Goal: Task Accomplishment & Management: Use online tool/utility

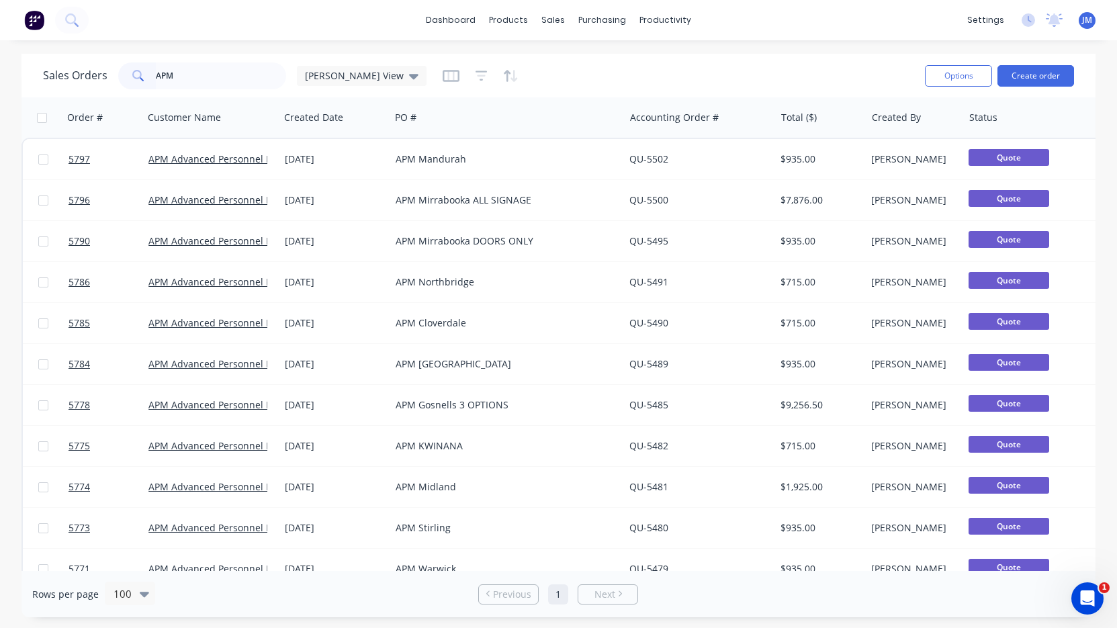
click at [236, 70] on input "APM" at bounding box center [221, 75] width 131 height 27
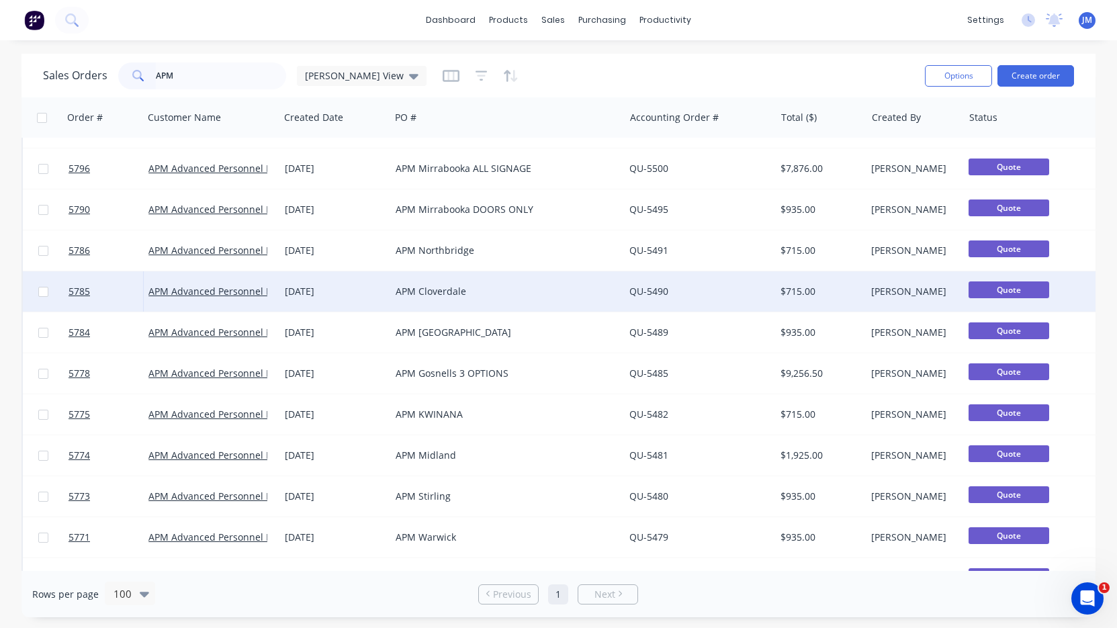
scroll to position [34, 0]
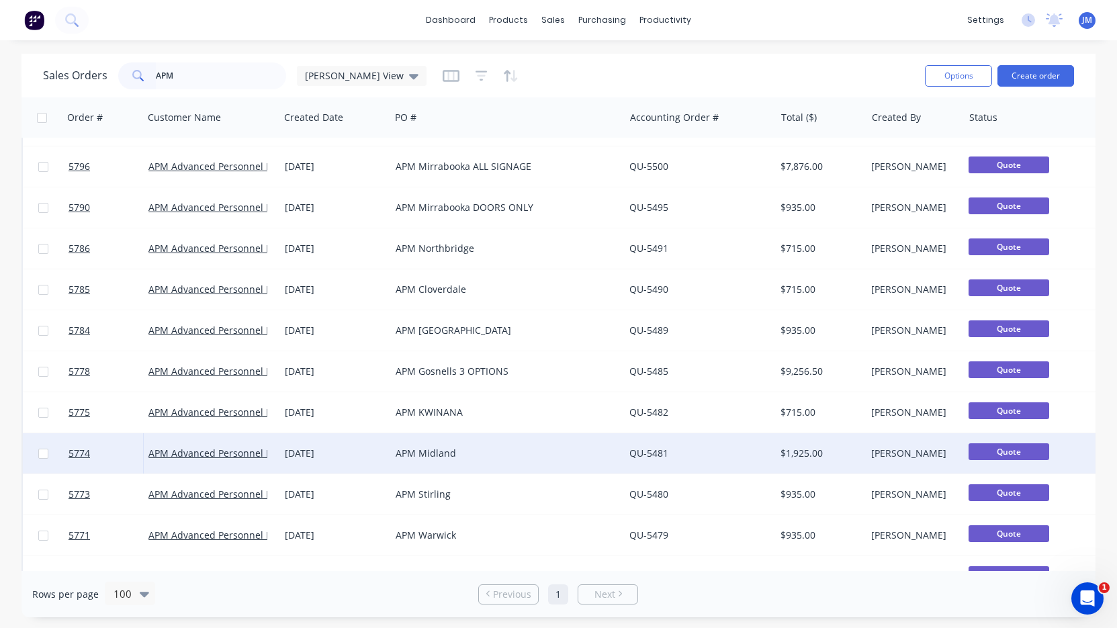
click at [451, 455] on div "APM Midland" at bounding box center [501, 452] width 212 height 13
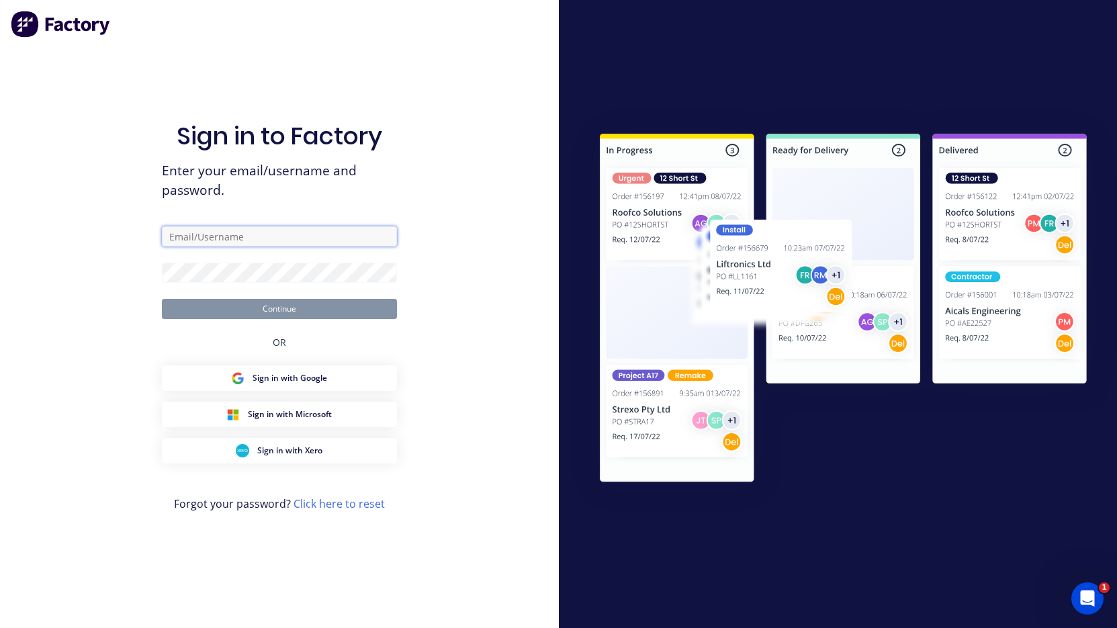
type input "[PERSON_NAME][EMAIL_ADDRESS][DOMAIN_NAME]"
click at [279, 308] on button "Continue" at bounding box center [279, 309] width 235 height 20
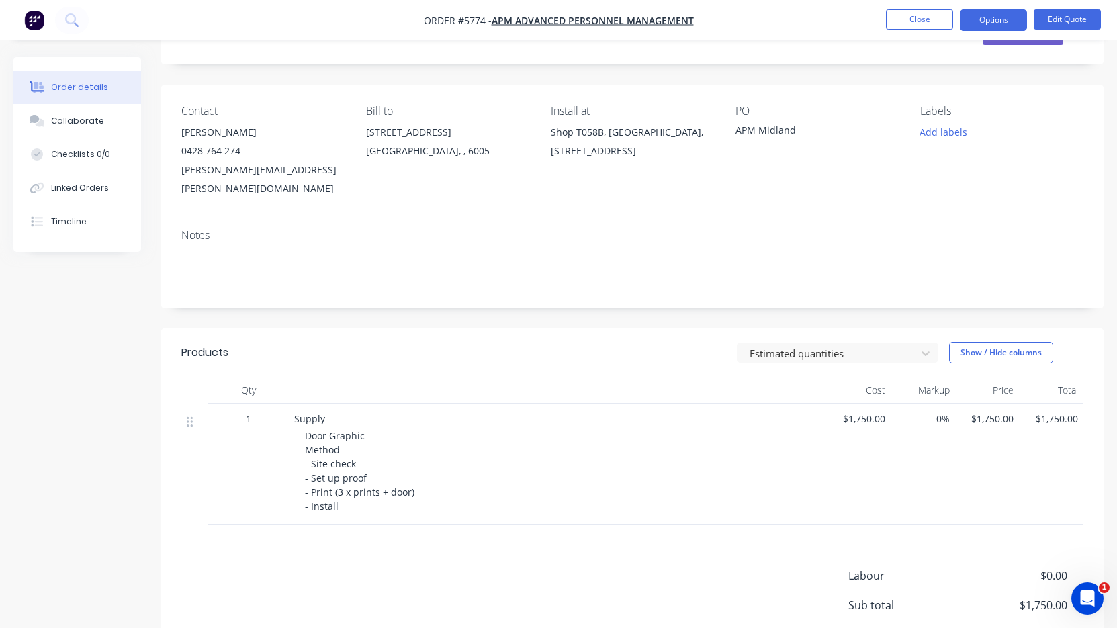
scroll to position [68, 0]
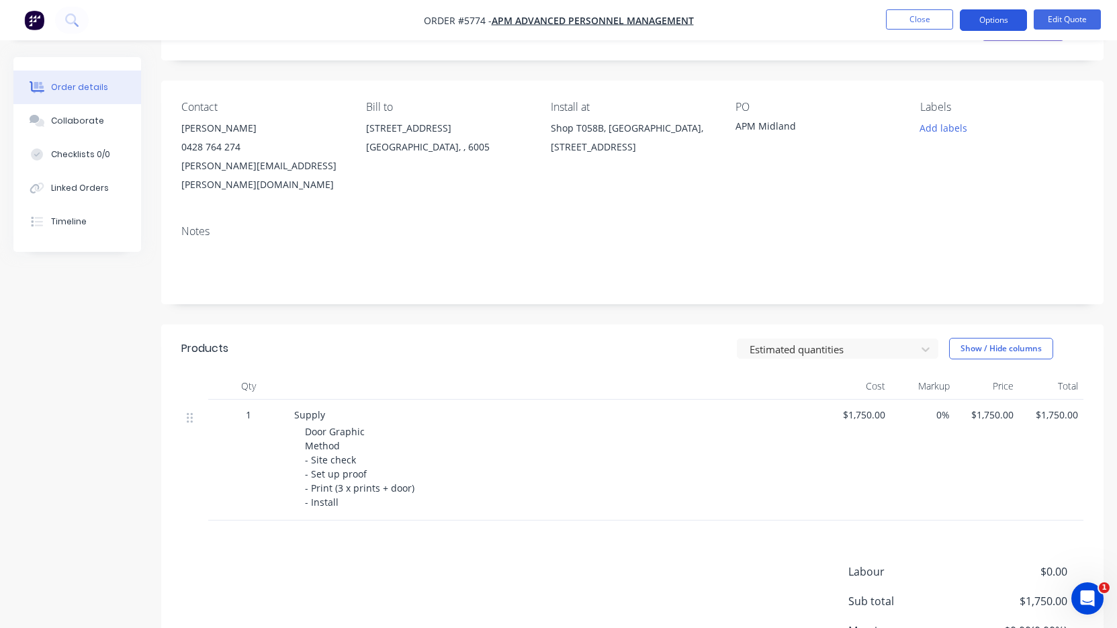
click at [998, 24] on button "Options" at bounding box center [992, 19] width 67 height 21
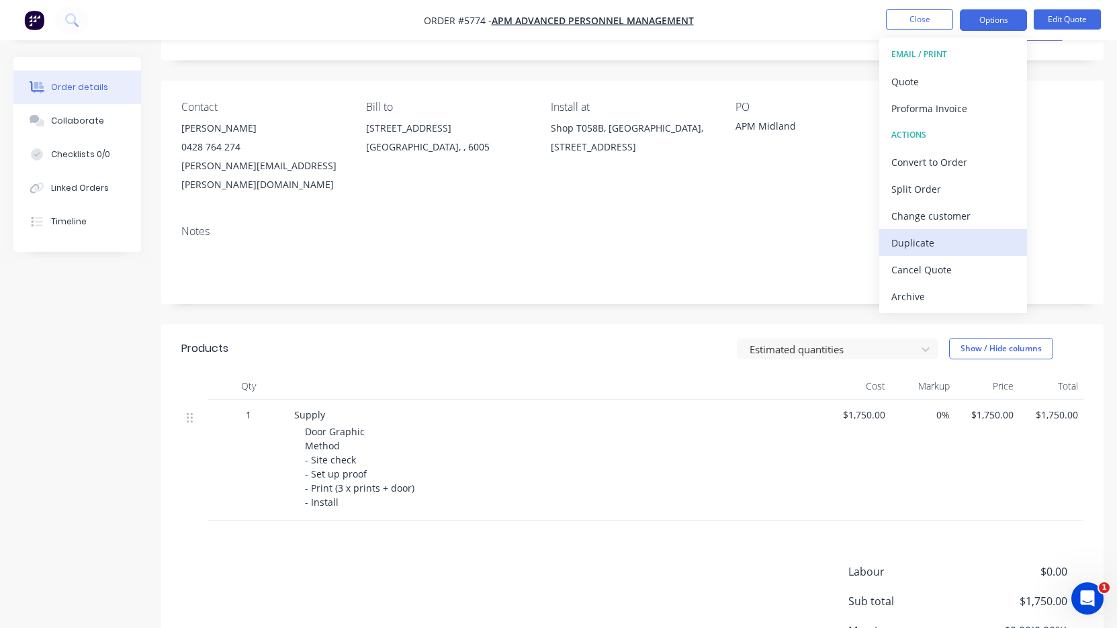
click at [931, 250] on div "Duplicate" at bounding box center [953, 242] width 124 height 19
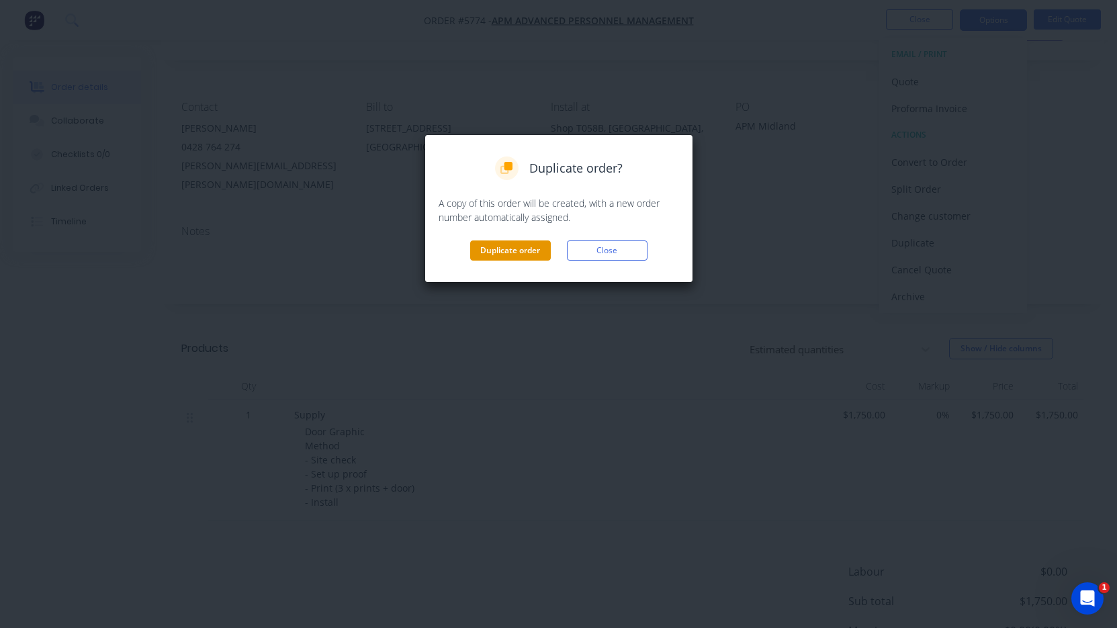
click at [538, 250] on button "Duplicate order" at bounding box center [510, 250] width 81 height 20
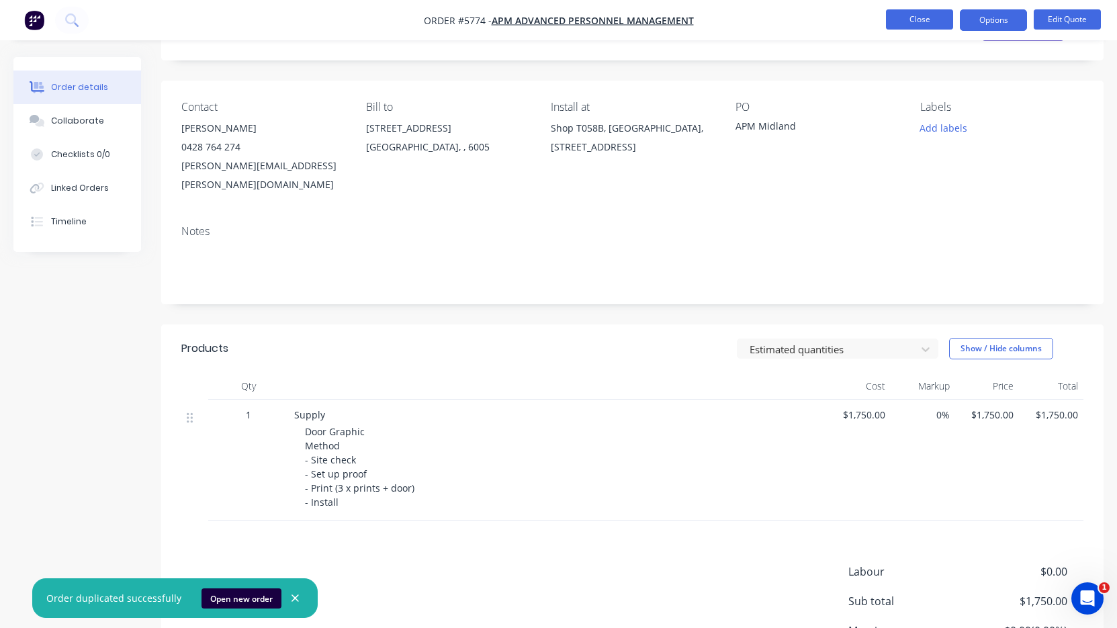
click at [927, 26] on button "Close" at bounding box center [919, 19] width 67 height 20
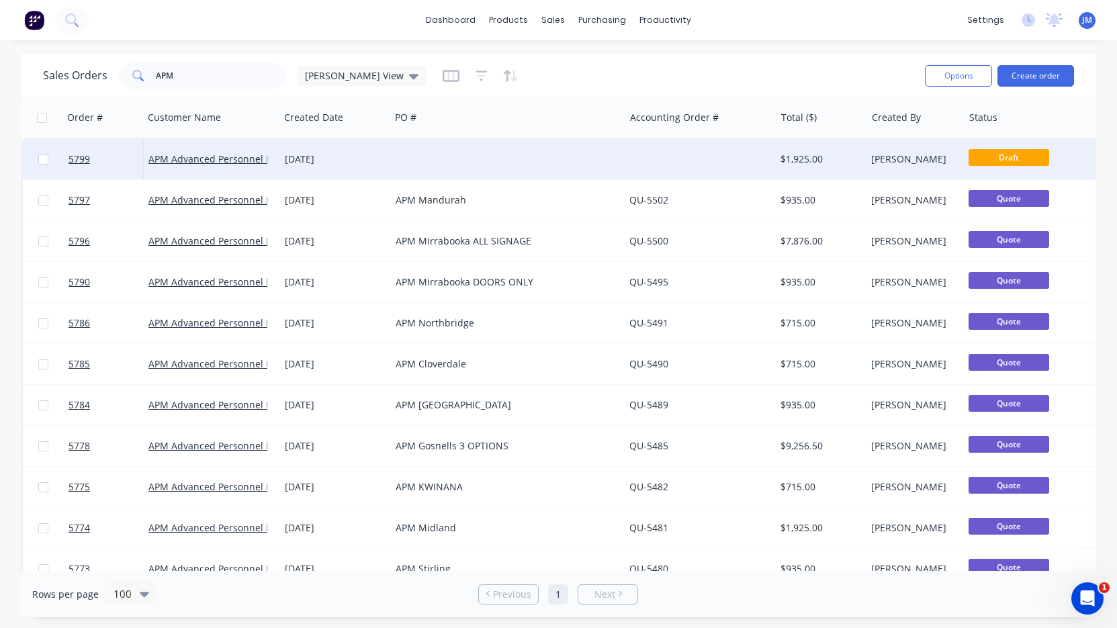
click at [619, 157] on div at bounding box center [507, 159] width 234 height 40
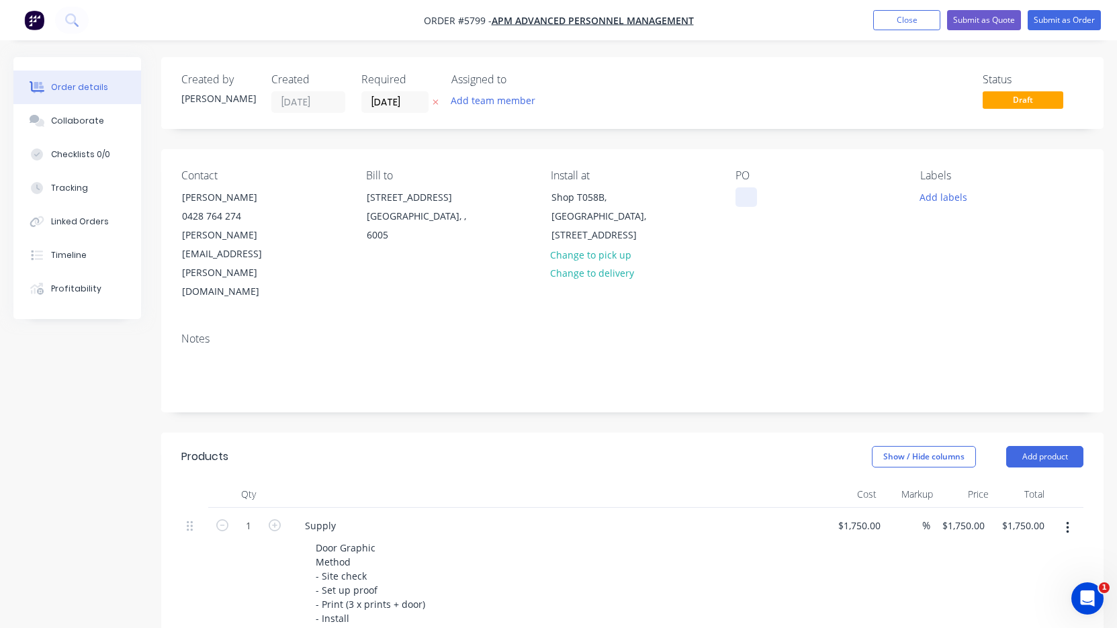
click at [742, 199] on div at bounding box center [745, 196] width 21 height 19
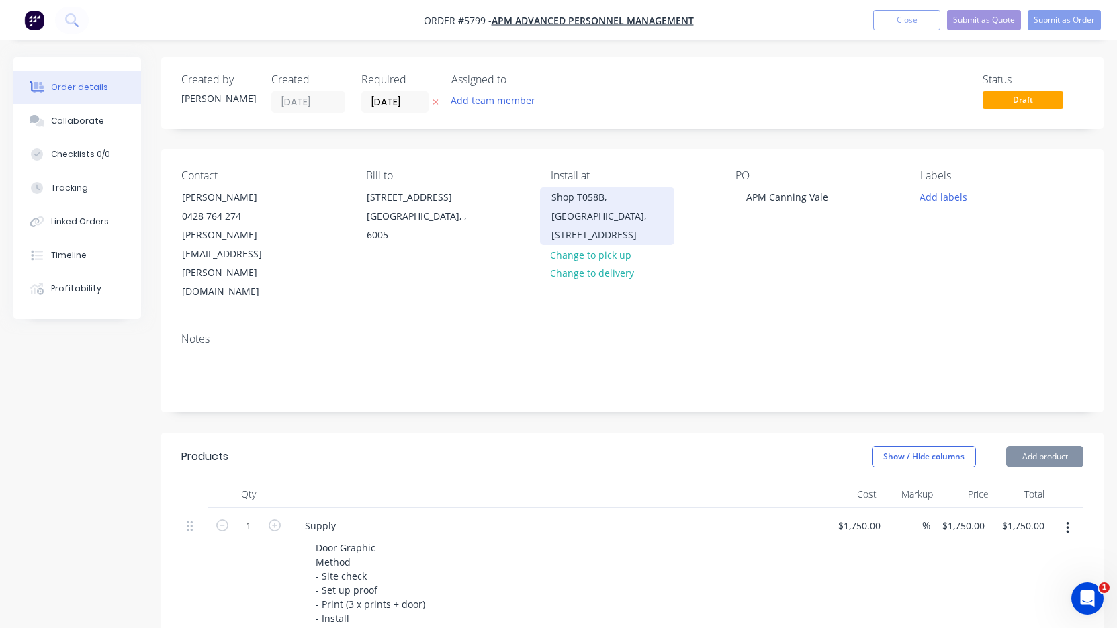
click at [565, 242] on div "Shop T058B, [GEOGRAPHIC_DATA], [STREET_ADDRESS]" at bounding box center [606, 216] width 111 height 56
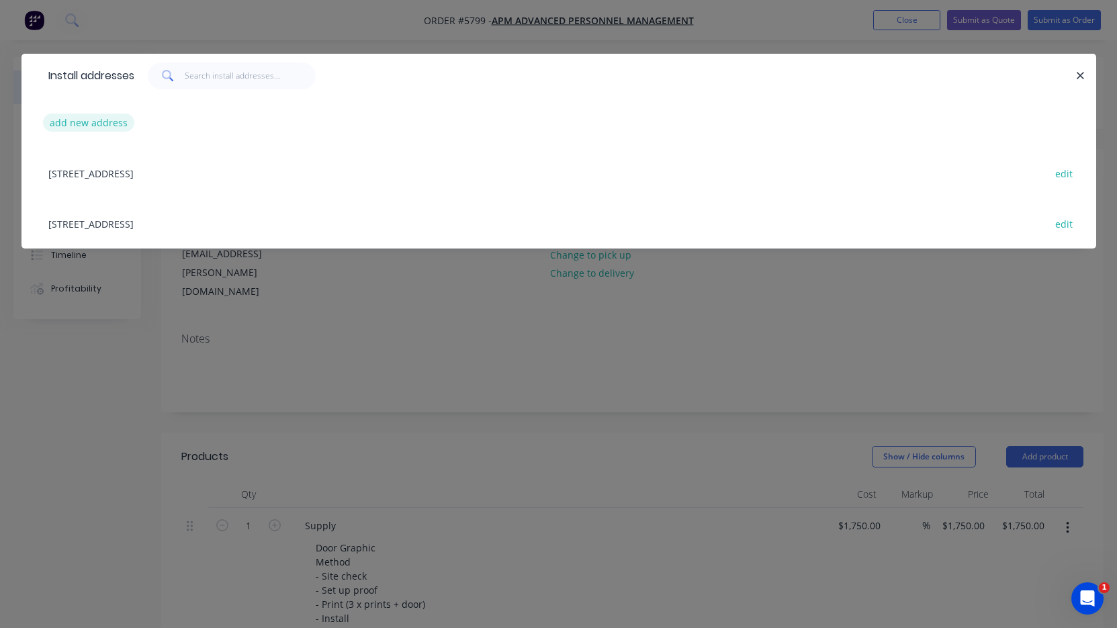
click at [116, 124] on button "add new address" at bounding box center [89, 122] width 92 height 18
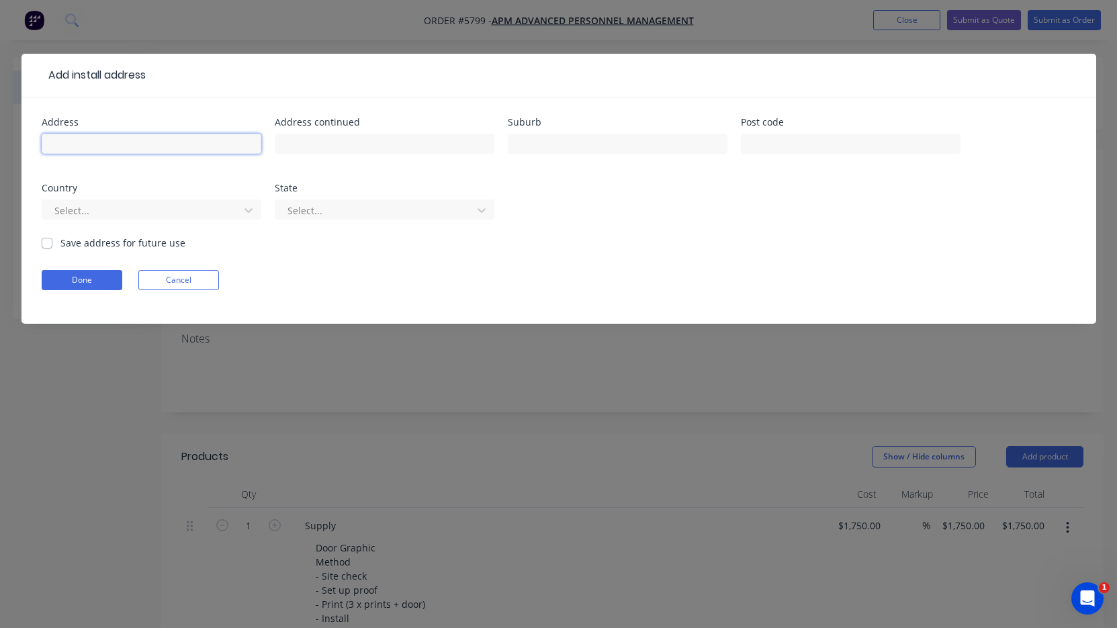
click at [133, 140] on input "text" at bounding box center [152, 144] width 220 height 20
paste input "[STREET_ADDRESS]"
type input "[STREET_ADDRESS]"
click at [97, 283] on button "Done" at bounding box center [82, 280] width 81 height 20
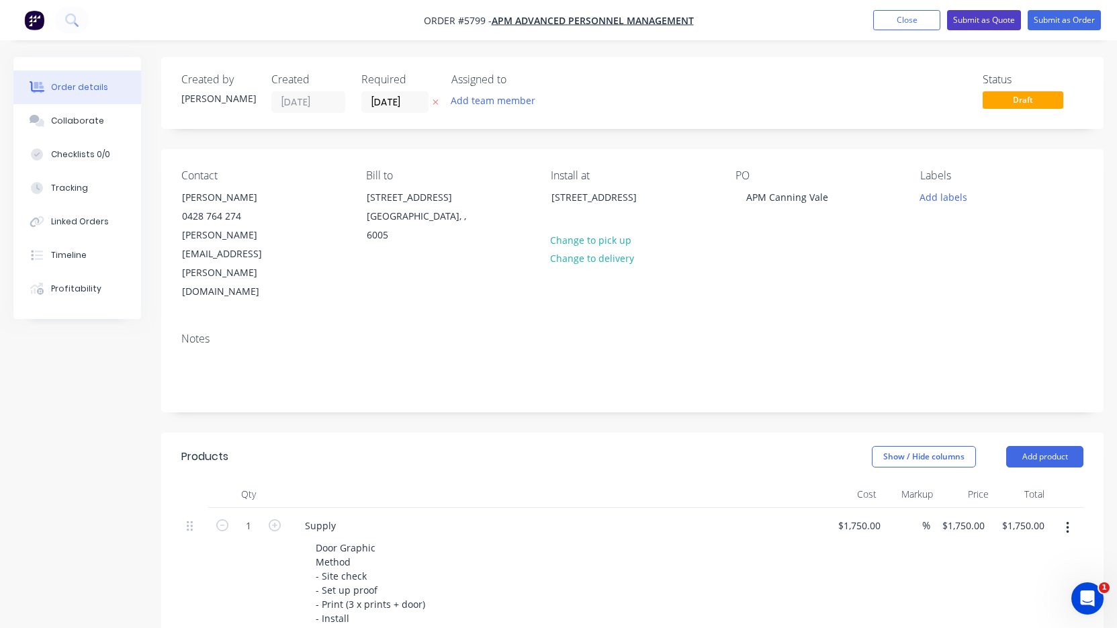
click at [982, 21] on button "Submit as Quote" at bounding box center [984, 20] width 74 height 20
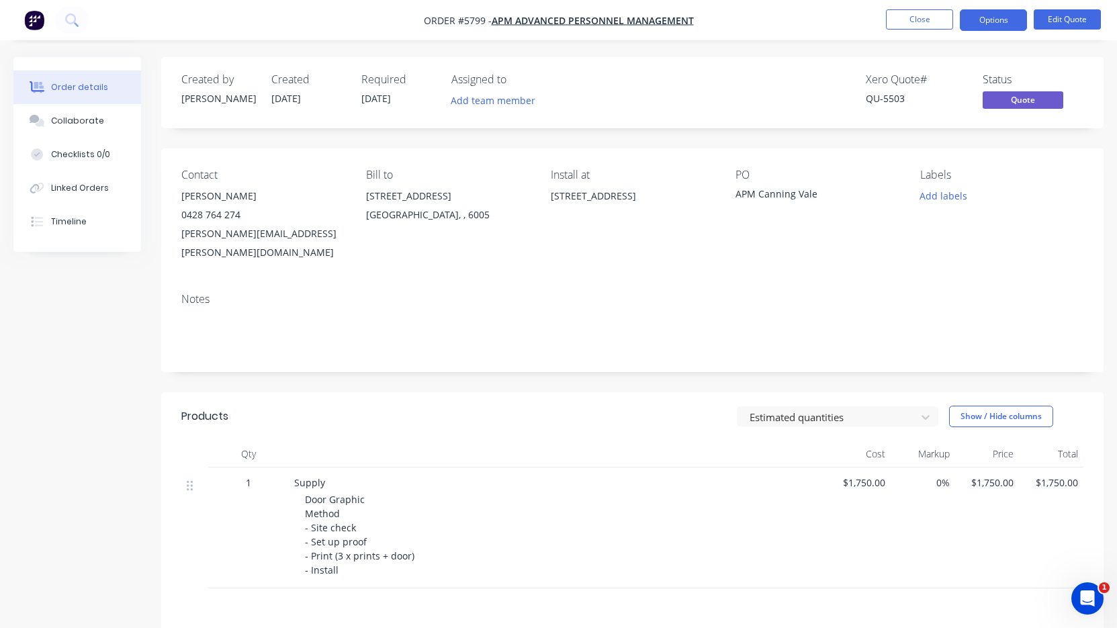
click at [983, 21] on button "Options" at bounding box center [992, 19] width 67 height 21
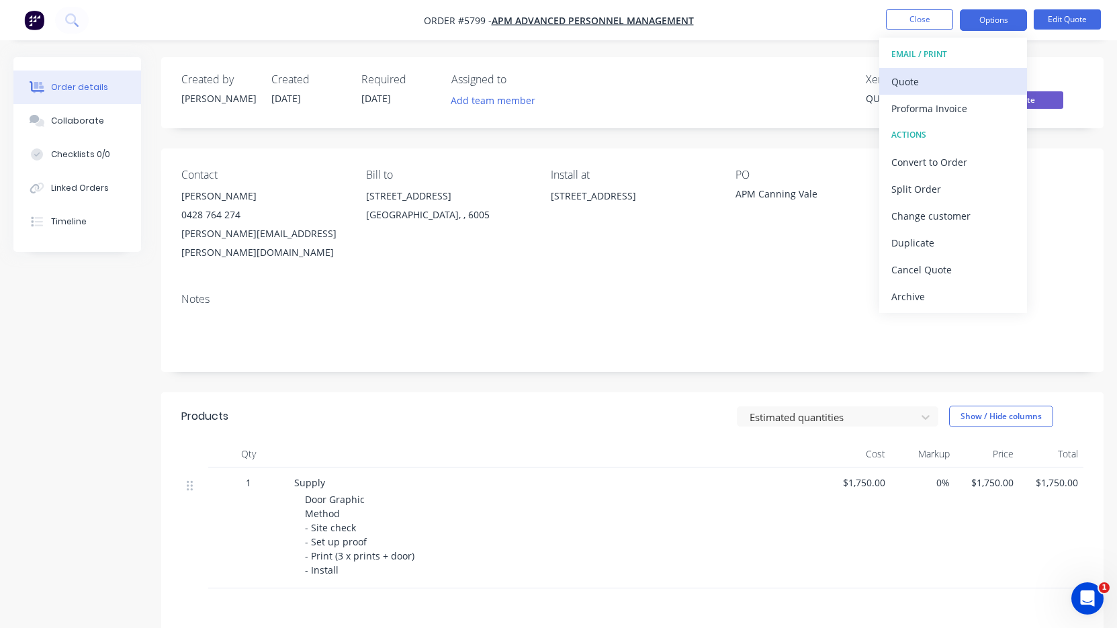
click at [943, 81] on div "Quote" at bounding box center [953, 81] width 124 height 19
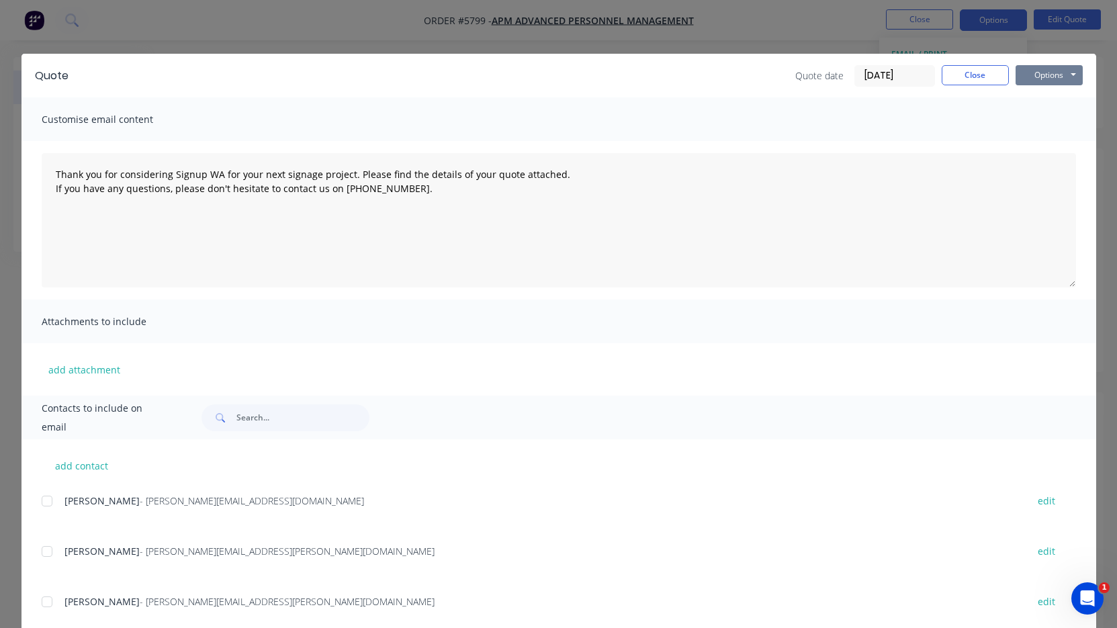
click at [1047, 74] on button "Options" at bounding box center [1048, 75] width 67 height 20
click at [1039, 115] on button "Print" at bounding box center [1058, 121] width 86 height 22
type textarea "Thank you for considering Signup WA for your next signage project. Please find …"
click at [973, 68] on button "Close" at bounding box center [974, 75] width 67 height 20
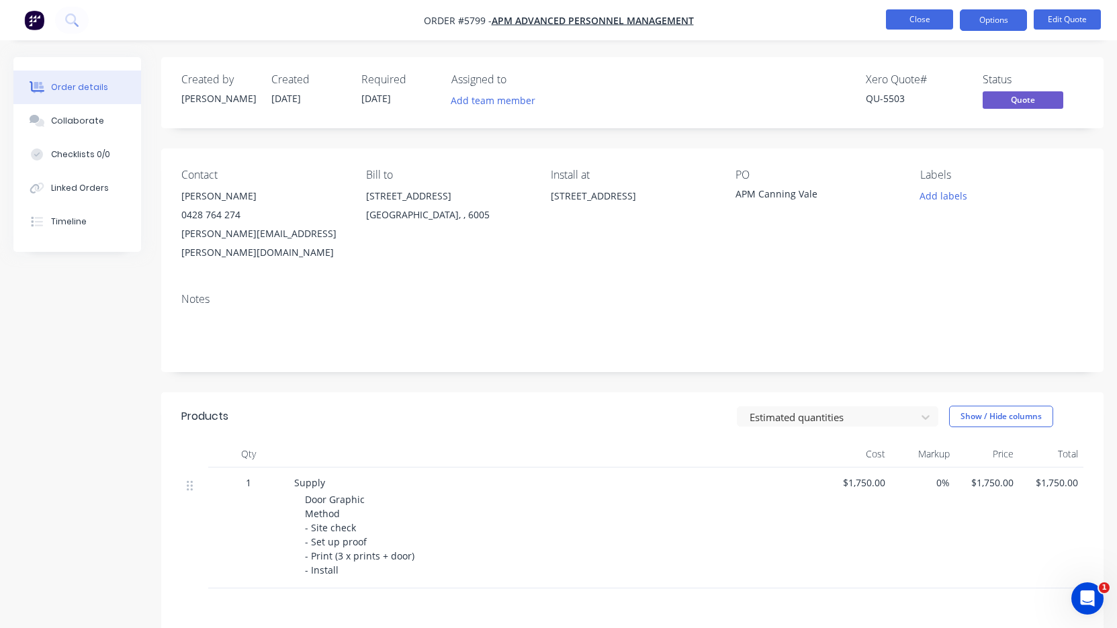
click at [915, 24] on button "Close" at bounding box center [919, 19] width 67 height 20
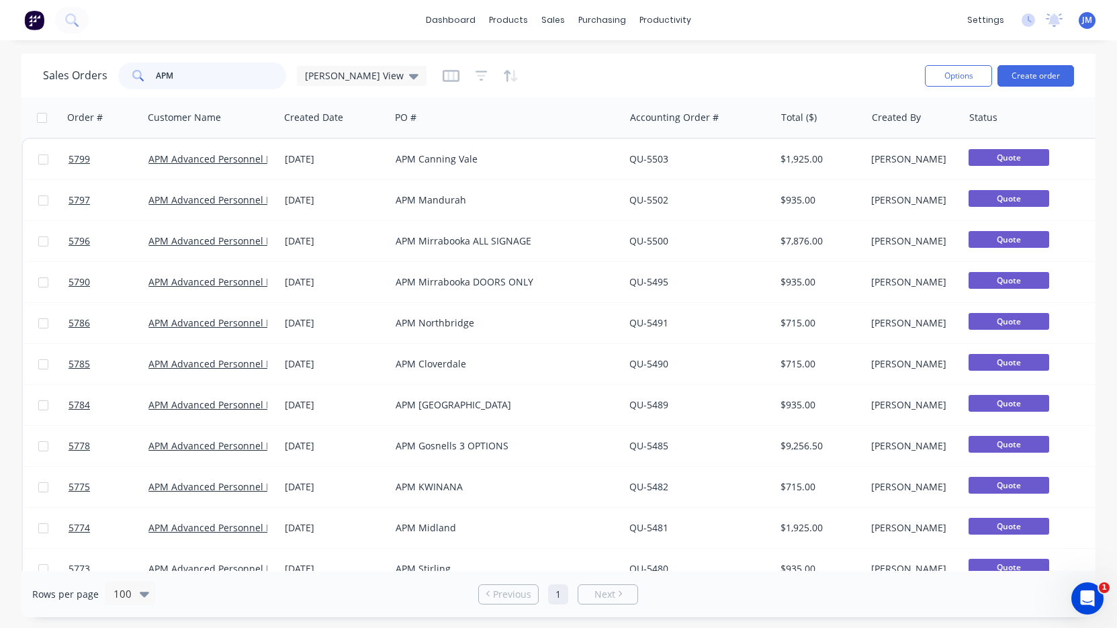
click at [256, 75] on input "APM" at bounding box center [221, 75] width 131 height 27
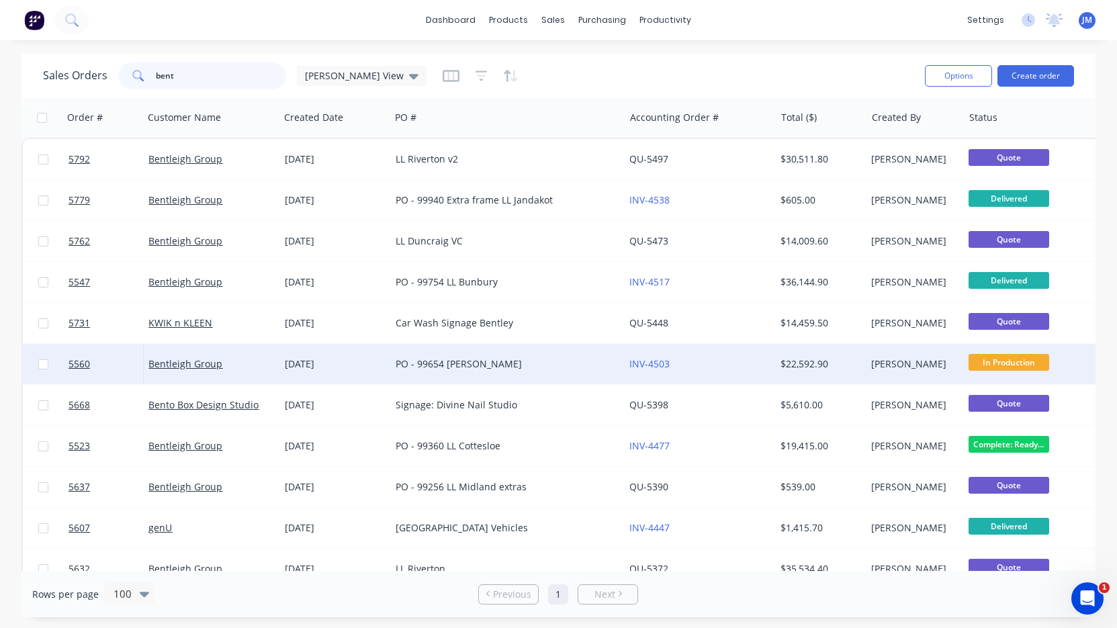
type input "bent"
click at [417, 355] on div "PO - 99654 [PERSON_NAME]" at bounding box center [507, 364] width 234 height 40
